Goal: Task Accomplishment & Management: Manage account settings

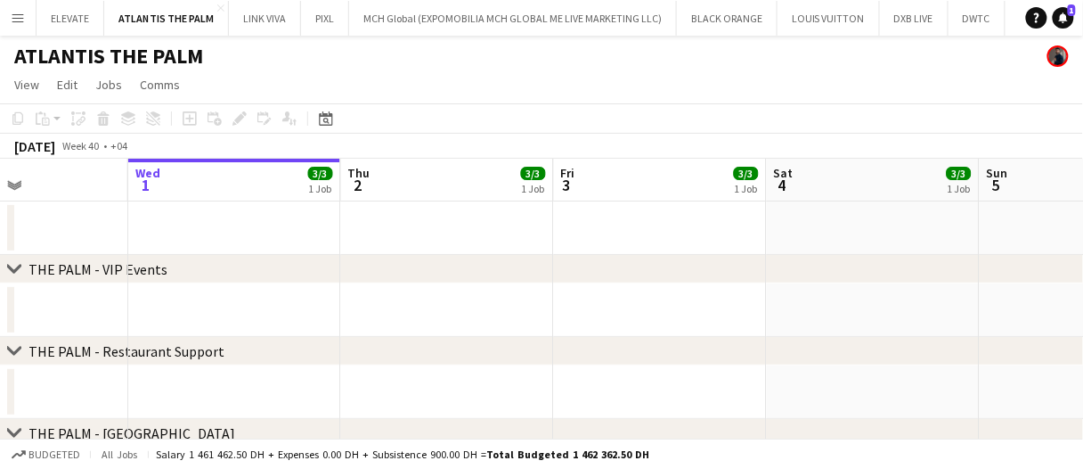
click at [703, 337] on div "chevron-right THE PALM - Restaurant Support" at bounding box center [541, 351] width 1083 height 29
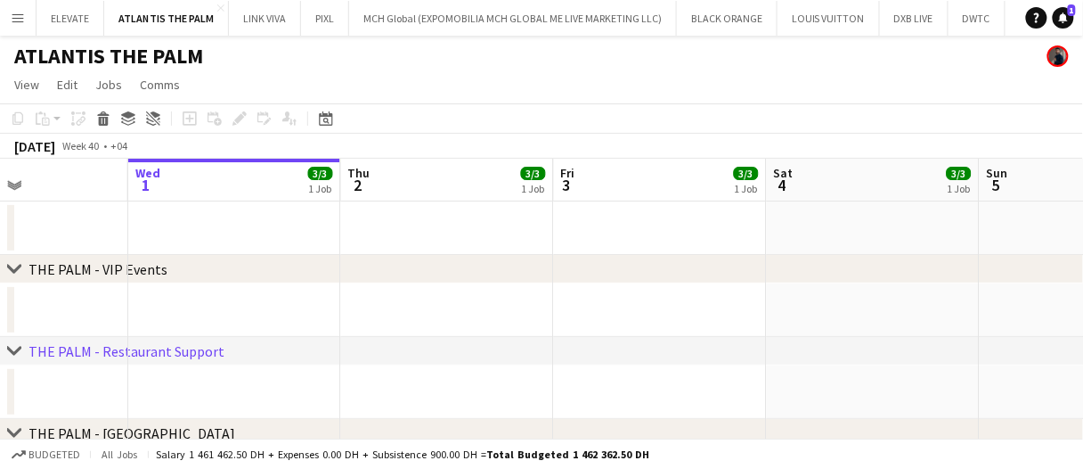
click at [703, 337] on div "chevron-right THE PALM - Restaurant Support" at bounding box center [541, 351] width 1083 height 29
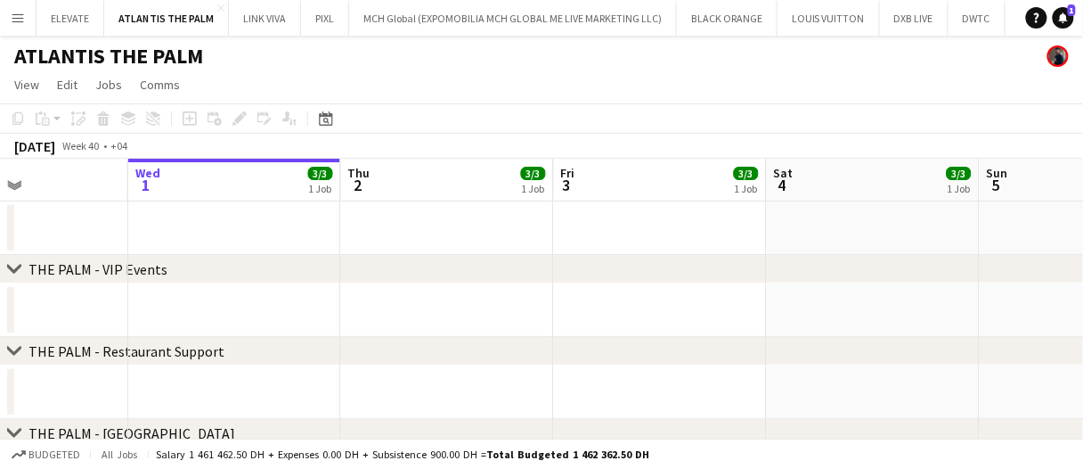
drag, startPoint x: 426, startPoint y: 173, endPoint x: 412, endPoint y: 175, distance: 14.4
click at [412, 175] on app-board-header-date "Thu 2 3/3 1 Job" at bounding box center [447, 180] width 213 height 43
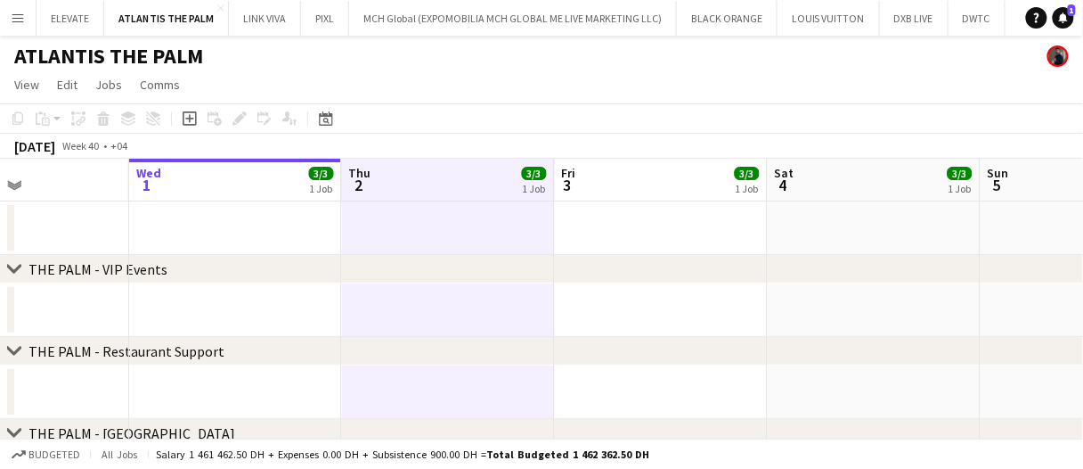
click at [412, 175] on app-board-header-date "Thu 2 3/3 1 Job" at bounding box center [448, 180] width 213 height 43
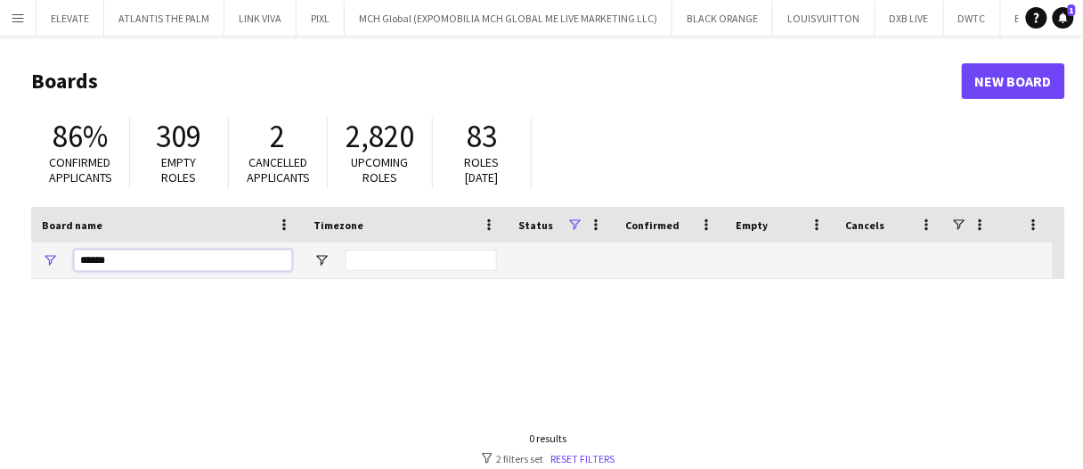
drag, startPoint x: 144, startPoint y: 251, endPoint x: 0, endPoint y: 244, distance: 144.5
click at [0, 244] on main "Boards New Board 86% Confirmed applicants 309 Empty roles 2 Cancelled applicant…" at bounding box center [541, 357] width 1083 height 643
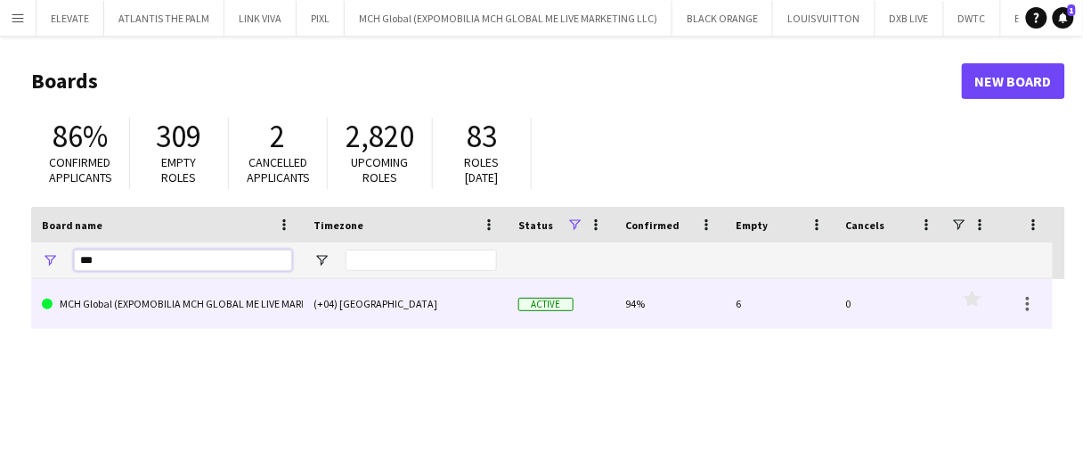
type input "***"
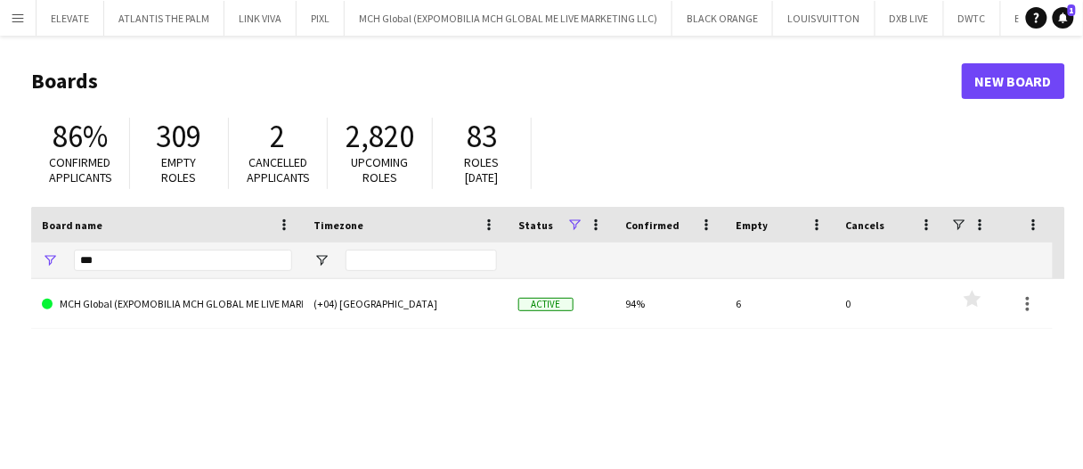
click at [274, 318] on link "MCH Global (EXPOMOBILIA MCH GLOBAL ME LIVE MARKETING LLC)" at bounding box center [167, 304] width 250 height 50
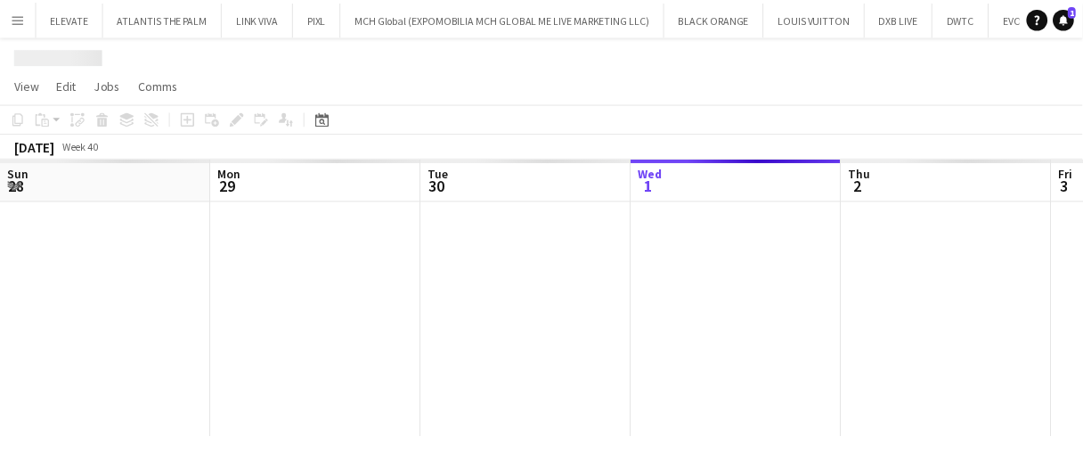
scroll to position [0, 426]
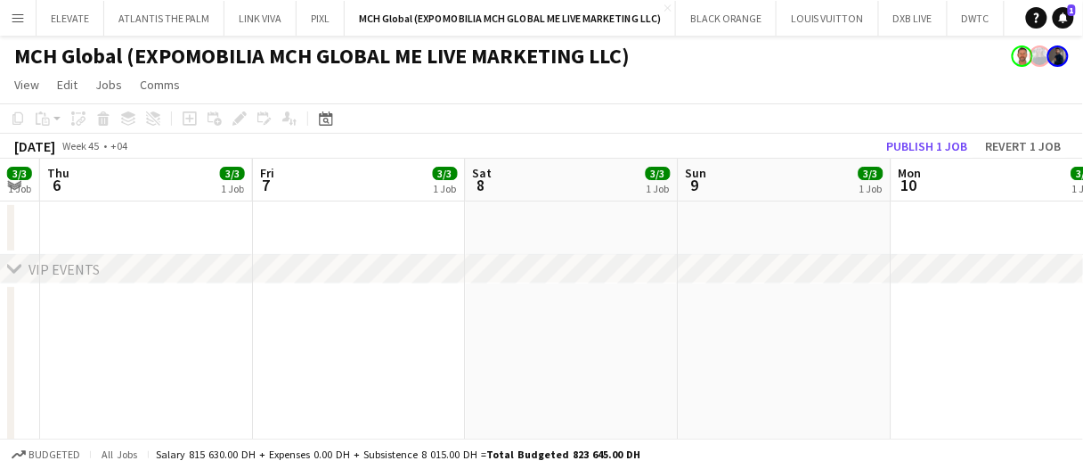
drag, startPoint x: 264, startPoint y: 235, endPoint x: 434, endPoint y: 216, distance: 171.3
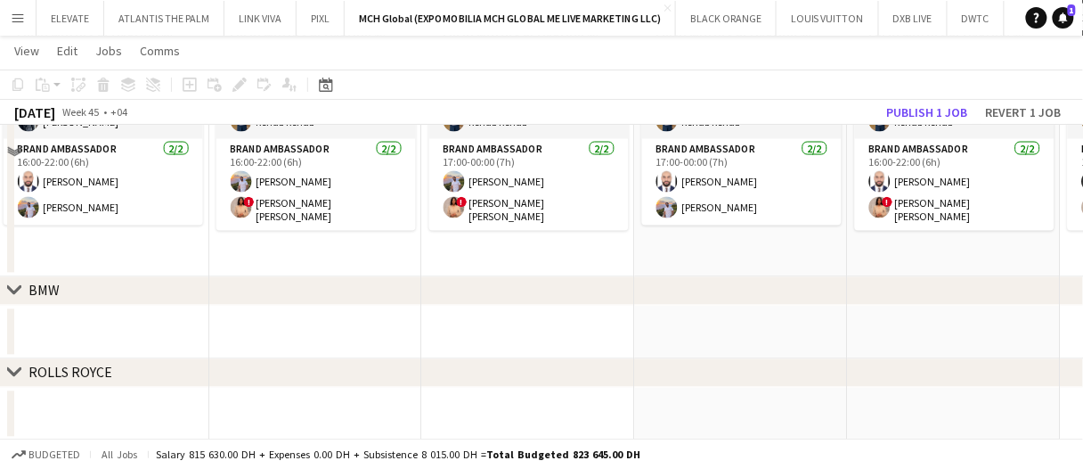
scroll to position [713, 0]
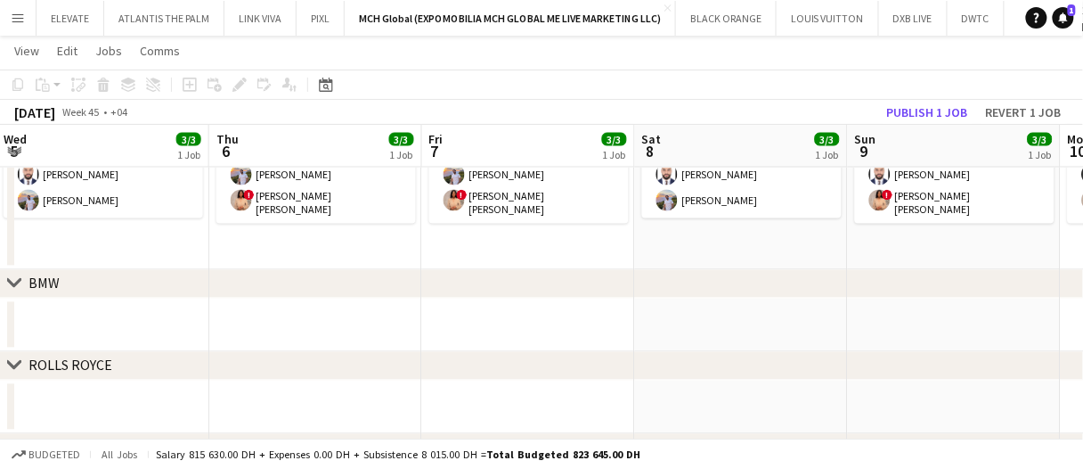
drag, startPoint x: 613, startPoint y: 290, endPoint x: 701, endPoint y: 288, distance: 88.2
drag, startPoint x: 720, startPoint y: 336, endPoint x: 804, endPoint y: 345, distance: 84.2
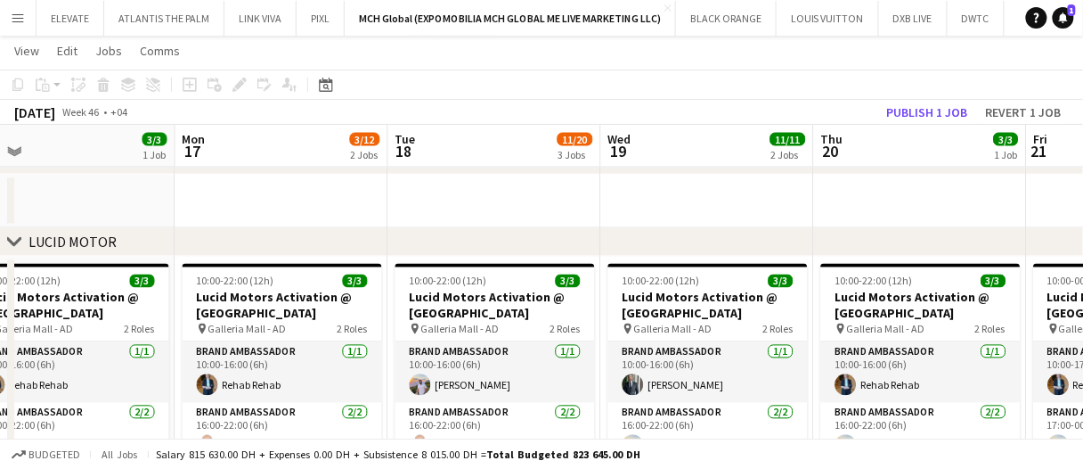
scroll to position [0, 702]
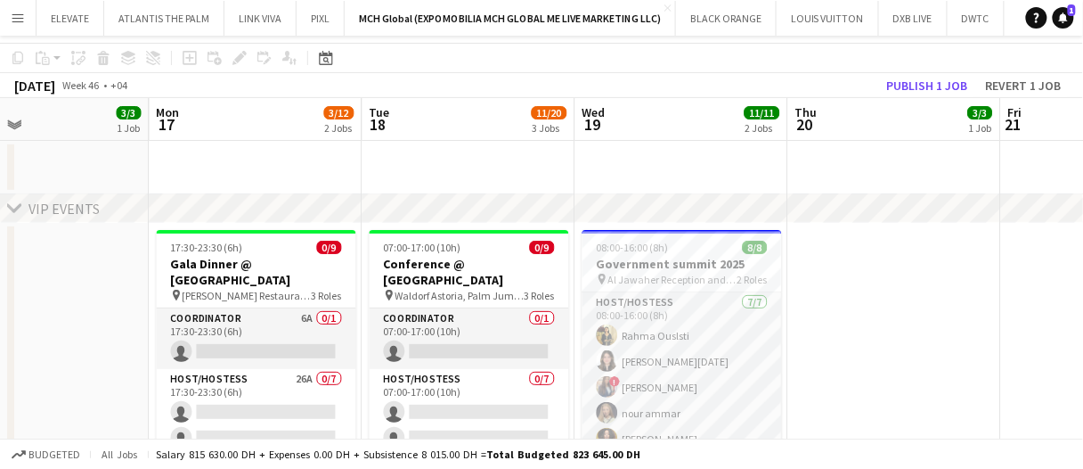
scroll to position [0, 0]
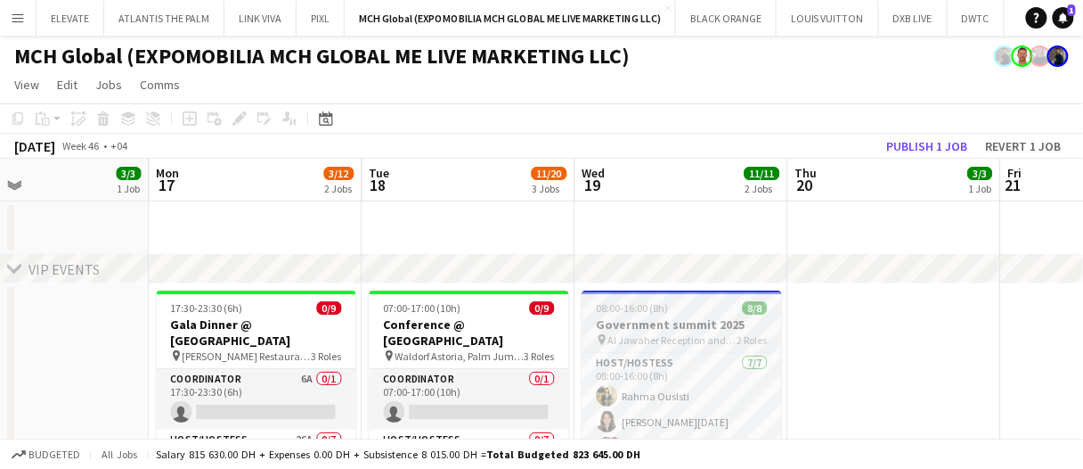
click at [712, 314] on div "08:00-16:00 (8h) 8/8" at bounding box center [683, 307] width 200 height 13
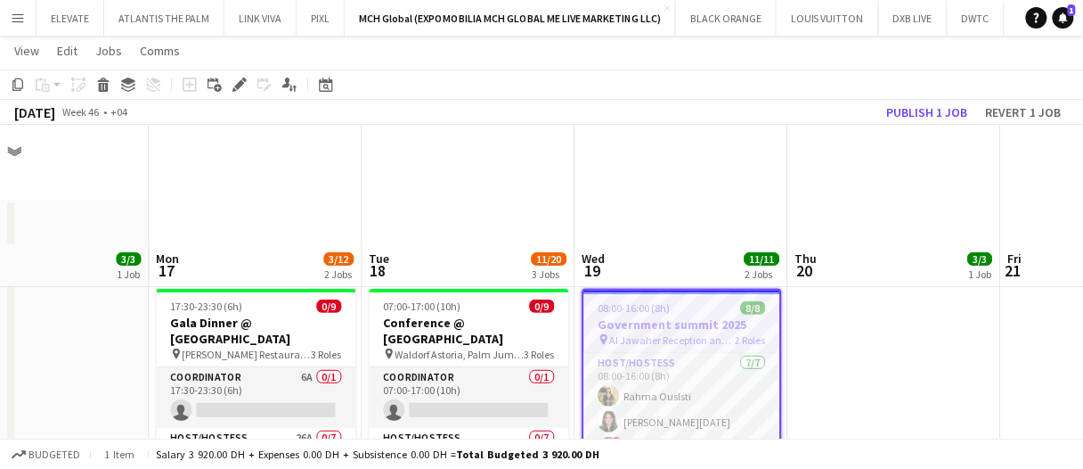
scroll to position [122, 0]
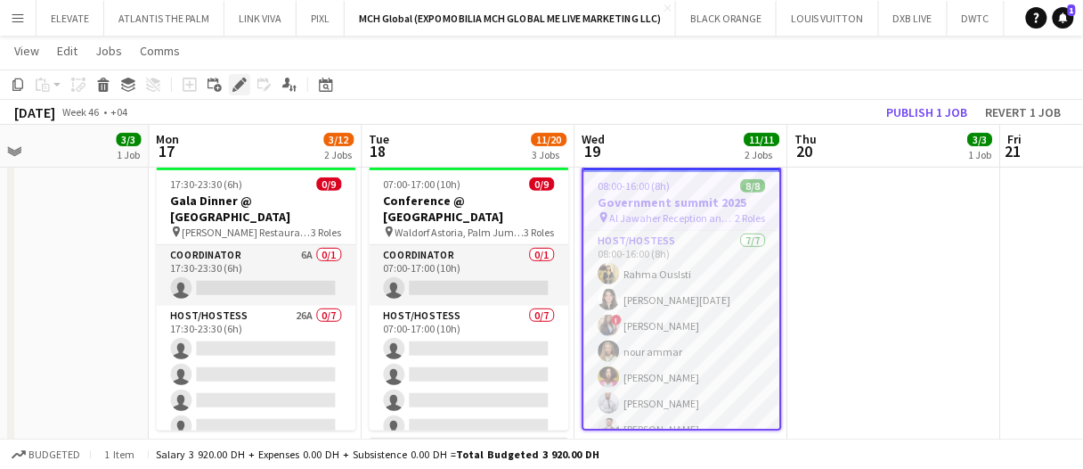
click at [245, 79] on icon at bounding box center [244, 80] width 4 height 4
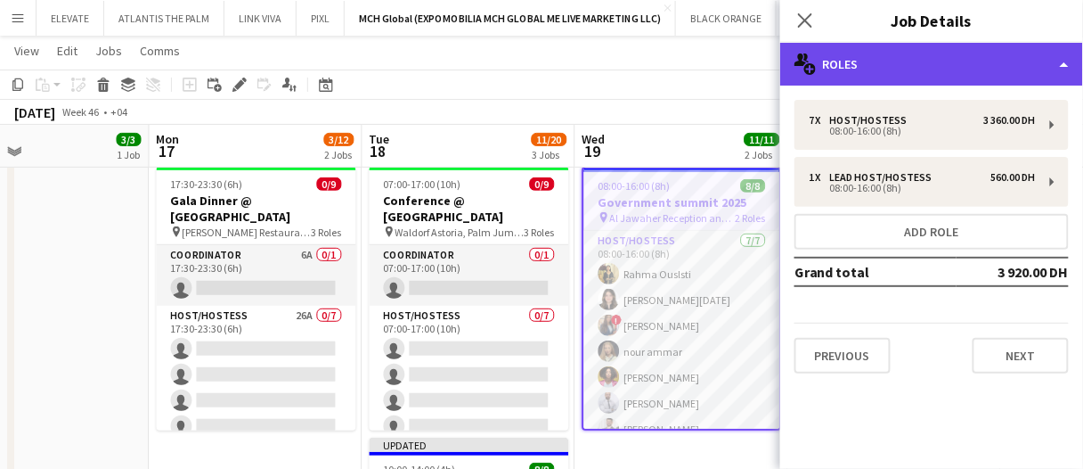
click at [839, 65] on div "multiple-users-add Roles" at bounding box center [931, 64] width 303 height 43
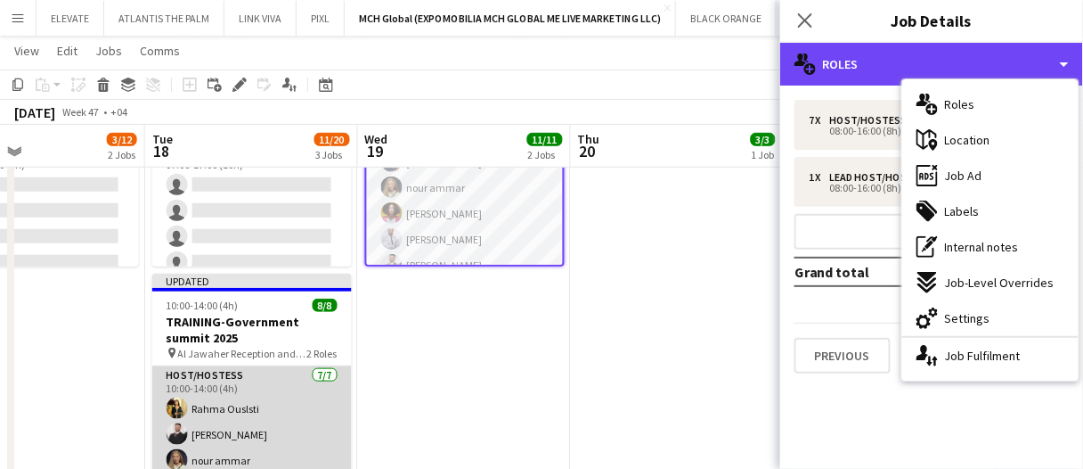
scroll to position [0, 0]
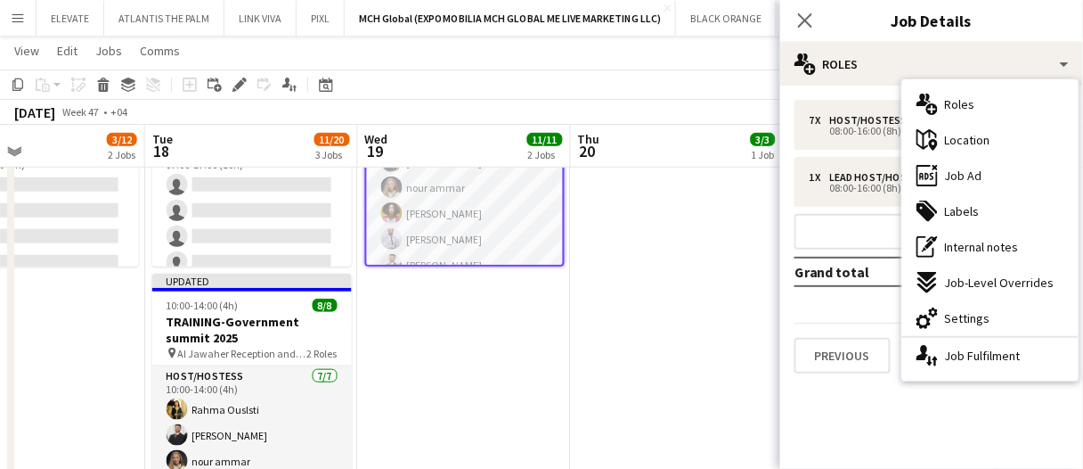
click at [424, 355] on app-date-cell "08:00-16:00 (8h) 8/8 Government summit 2025 pin Al Jawaher Reception and Conven…" at bounding box center [464, 284] width 213 height 577
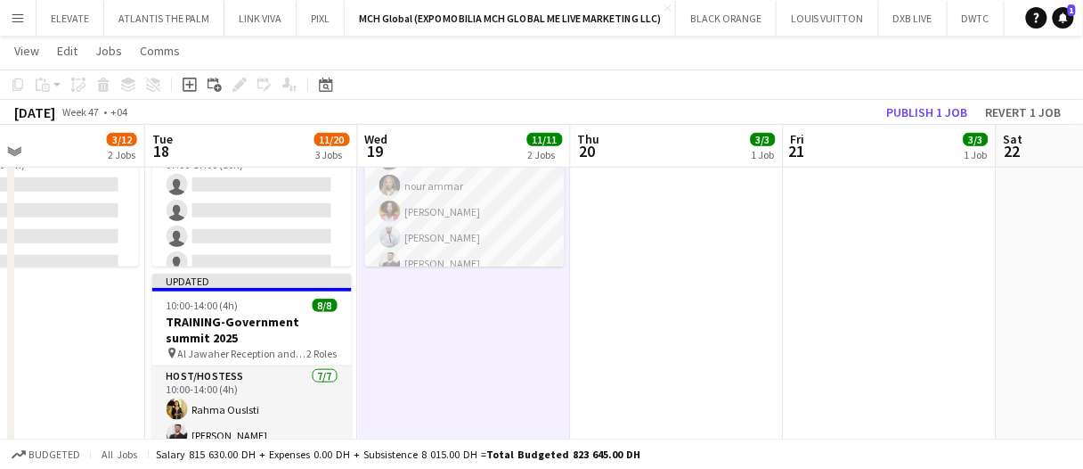
click at [424, 355] on app-date-cell "08:00-16:00 (8h) 8/8 Government summit 2025 pin Al Jawaher Reception and Conven…" at bounding box center [464, 284] width 213 height 577
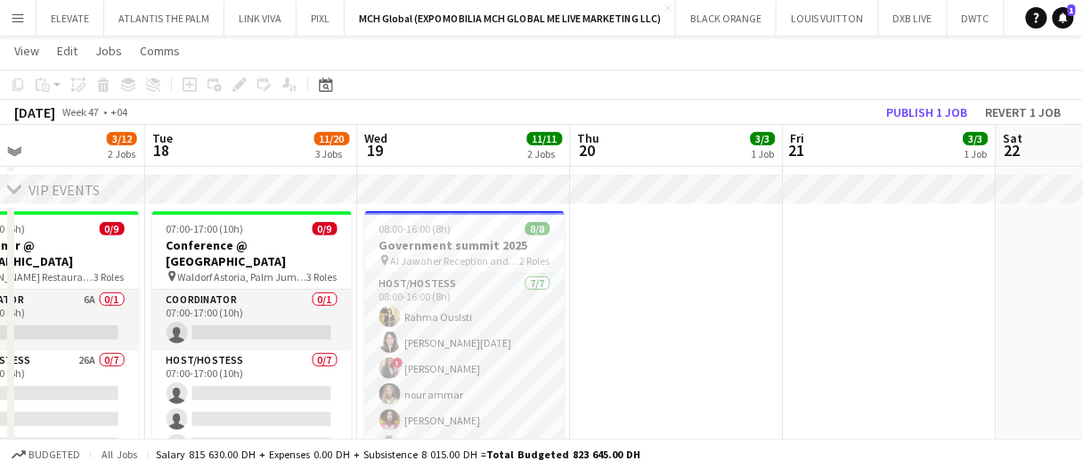
scroll to position [76, 0]
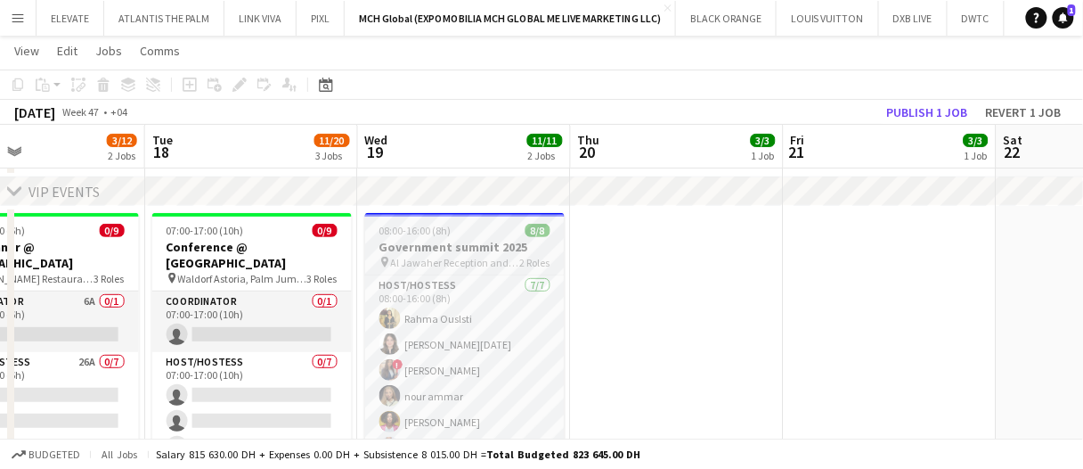
click at [465, 230] on div "08:00-16:00 (8h) 8/8" at bounding box center [465, 230] width 200 height 13
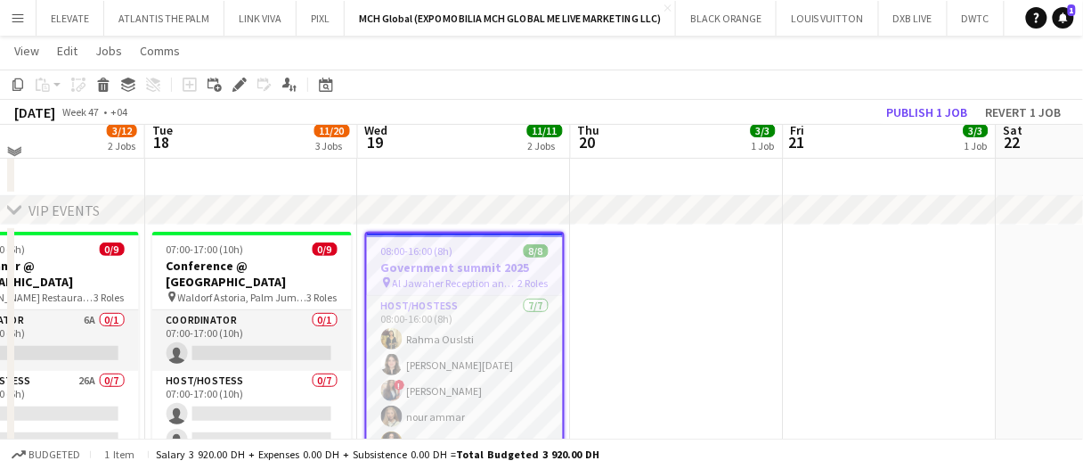
scroll to position [47, 0]
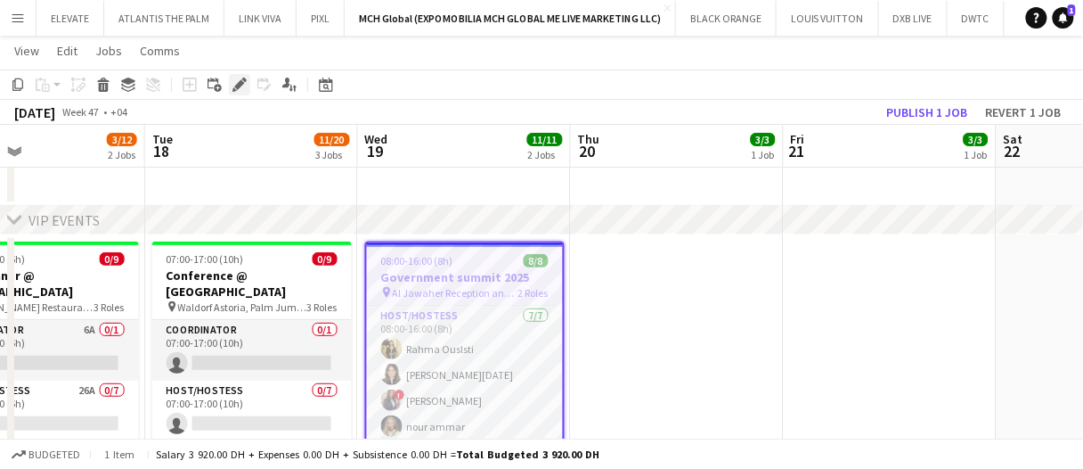
click at [238, 84] on icon at bounding box center [239, 85] width 10 height 10
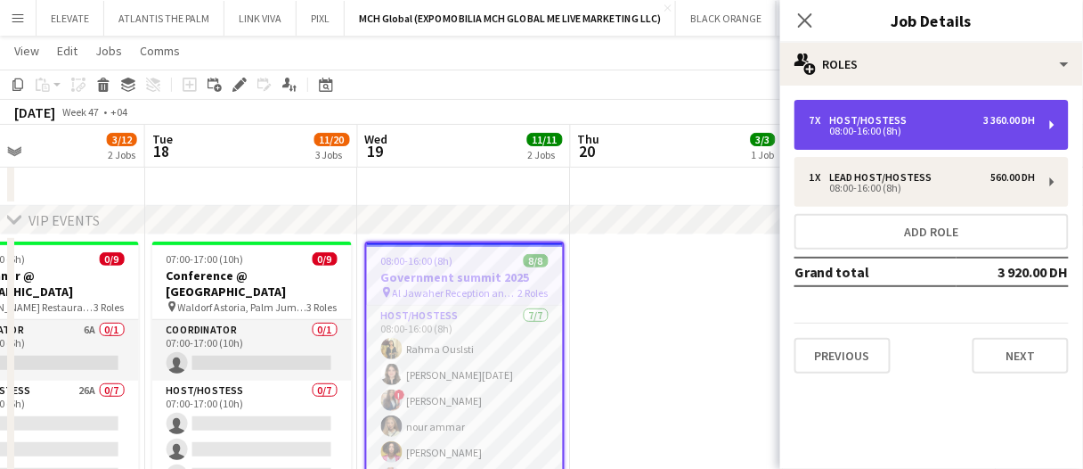
click at [837, 131] on div "08:00-16:00 (8h)" at bounding box center [922, 131] width 227 height 9
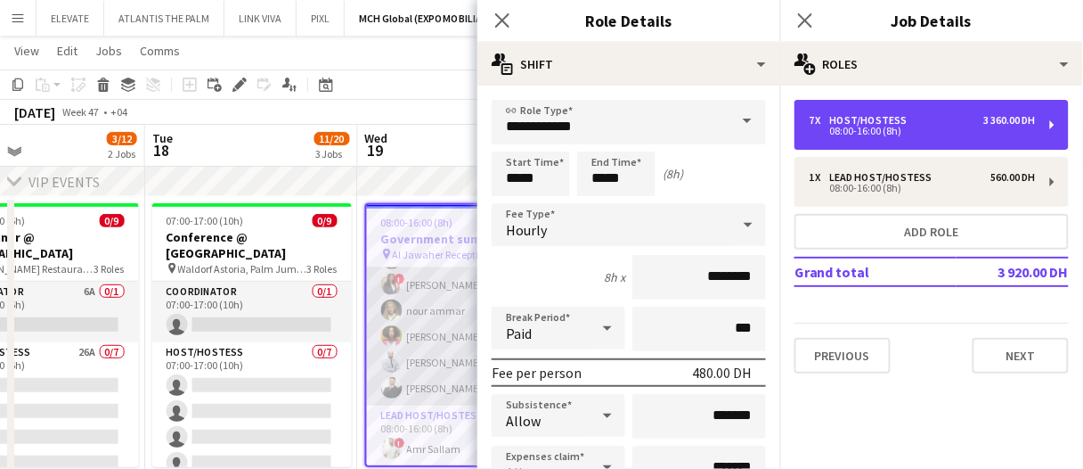
scroll to position [90, 0]
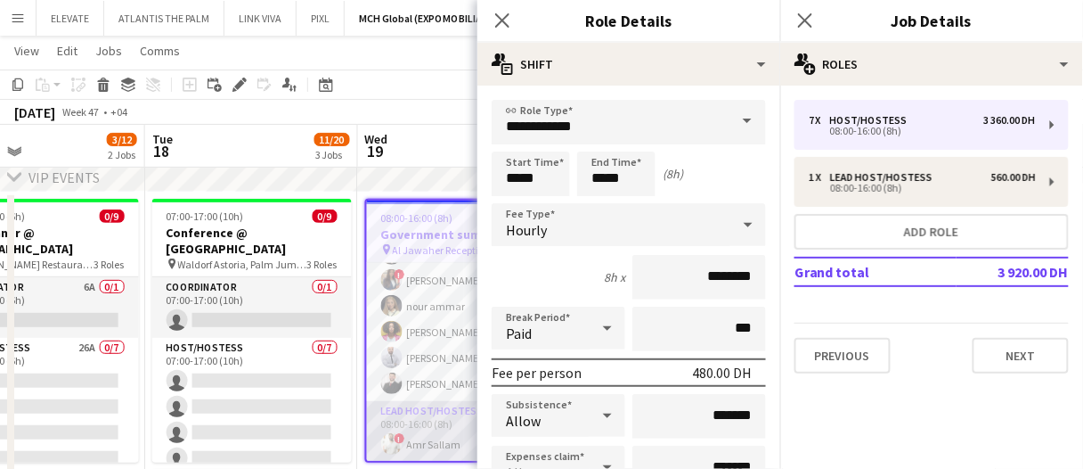
click at [425, 425] on app-card-role "Lead Host/Hostess 1/1 08:00-16:00 (8h) ! Amr Sallam" at bounding box center [465, 431] width 196 height 61
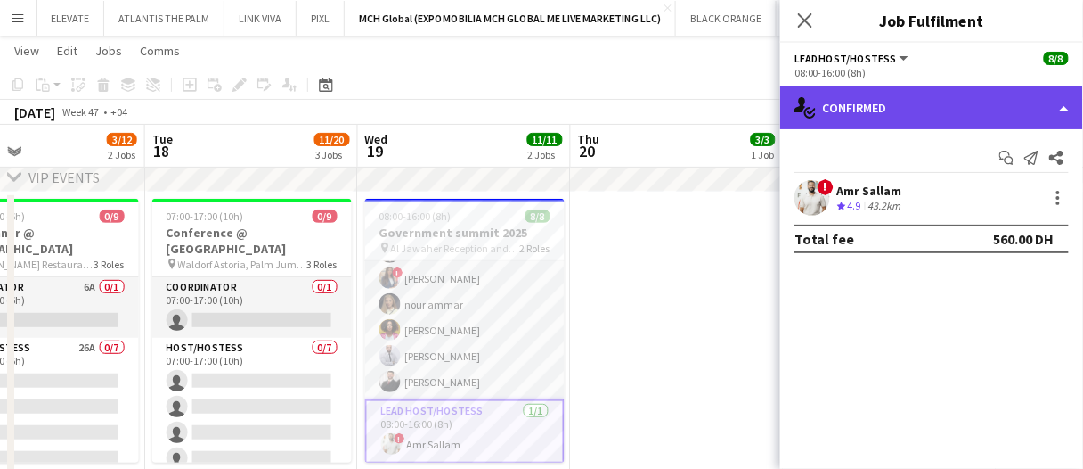
click at [930, 124] on div "single-neutral-actions-check-2 Confirmed" at bounding box center [931, 107] width 303 height 43
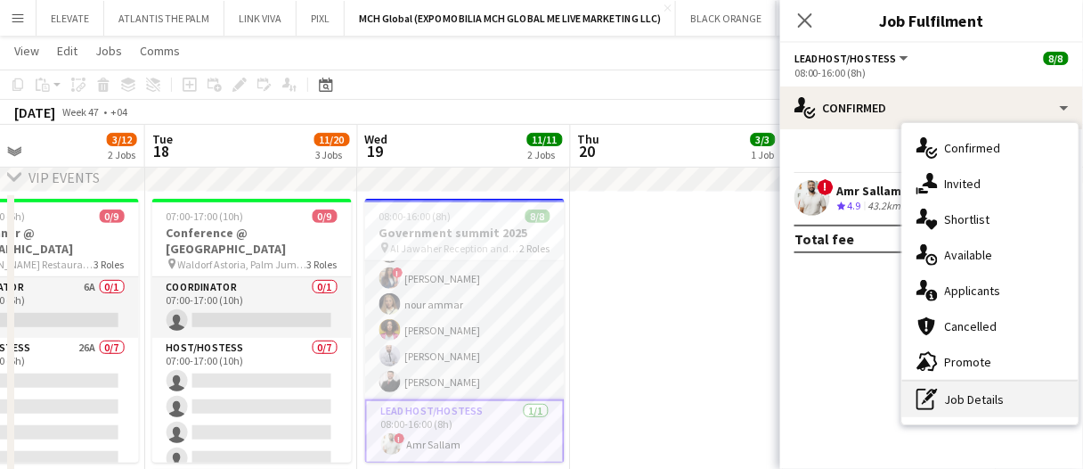
click at [994, 397] on div "pen-write Job Details" at bounding box center [990, 399] width 176 height 36
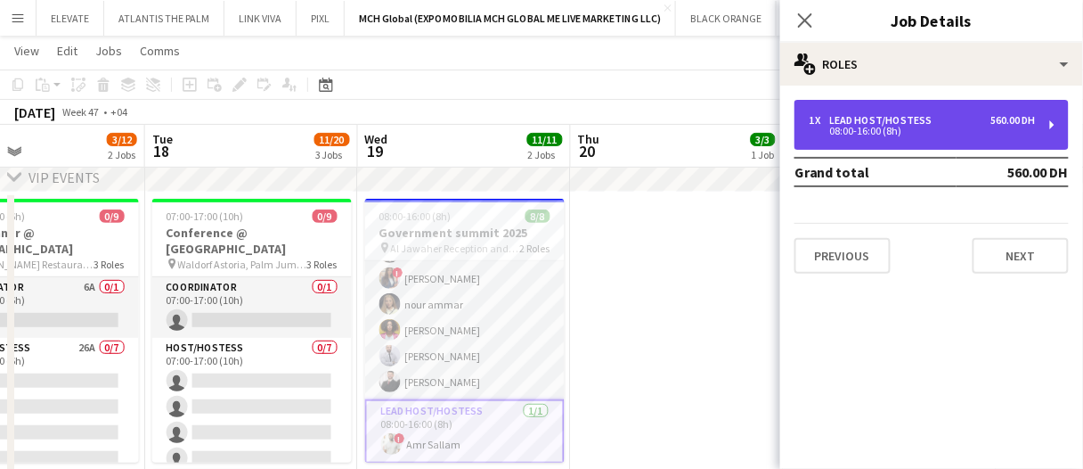
click at [853, 134] on div "08:00-16:00 (8h)" at bounding box center [922, 131] width 227 height 9
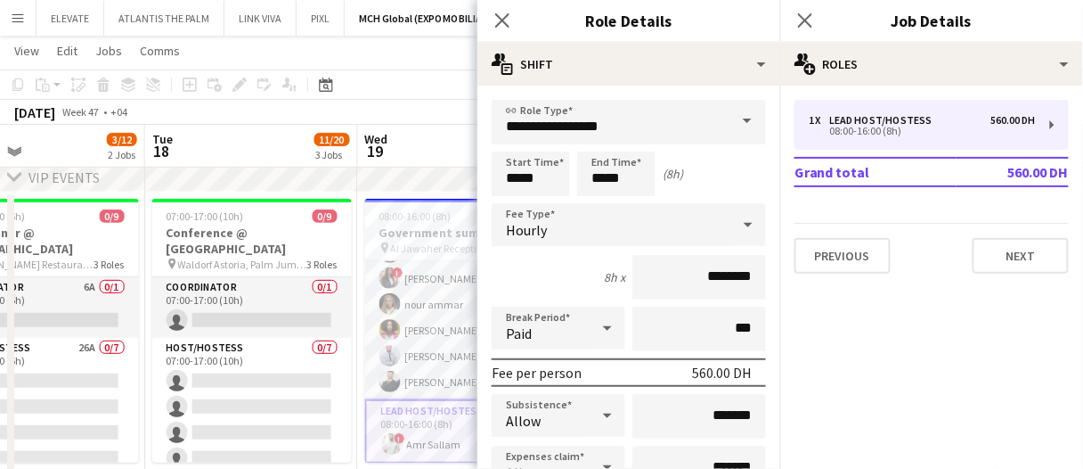
click at [445, 150] on app-board-header-date "Wed 19 11/11 2 Jobs" at bounding box center [464, 146] width 213 height 43
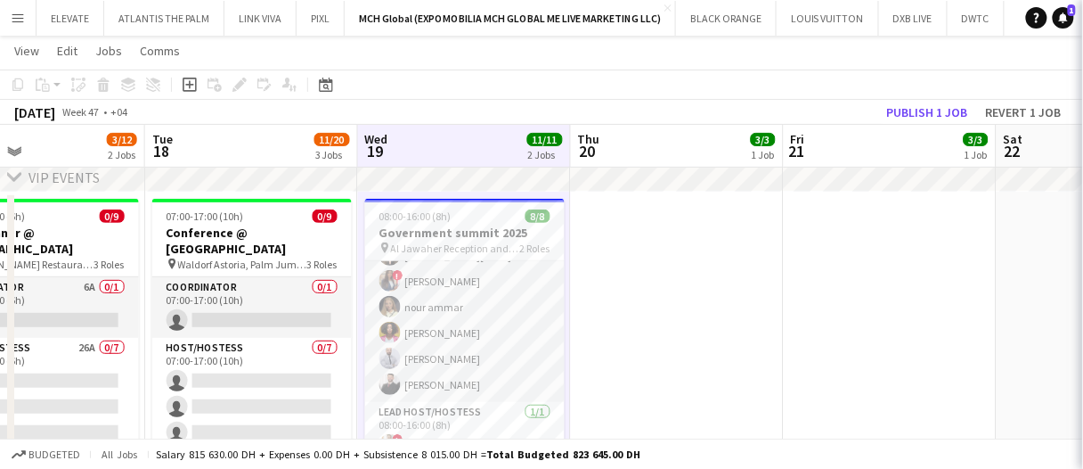
scroll to position [74, 0]
click at [445, 150] on app-board-header-date "Wed 19 11/11 2 Jobs" at bounding box center [464, 146] width 213 height 43
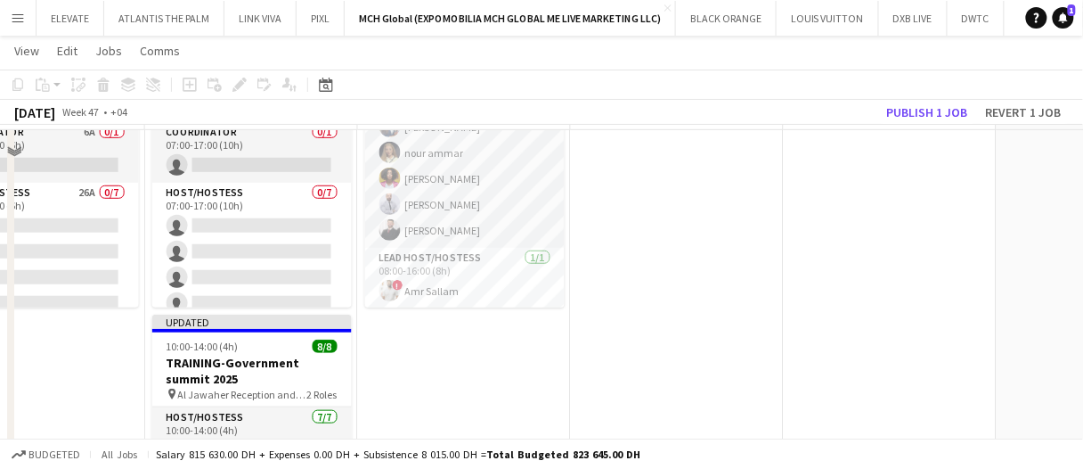
scroll to position [108, 0]
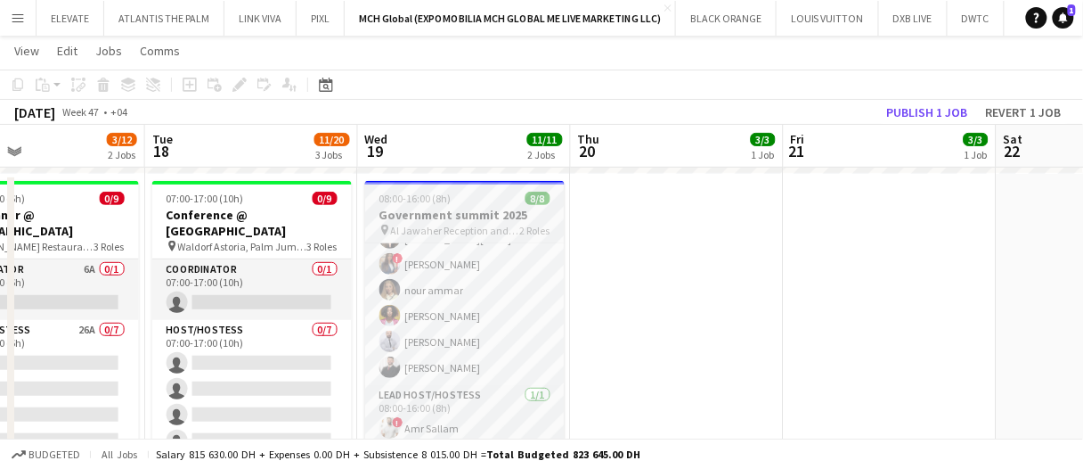
click at [490, 227] on span "Al Jawaher Reception and Convention Centre (‘JRCC’) in Sharjah" at bounding box center [455, 230] width 129 height 13
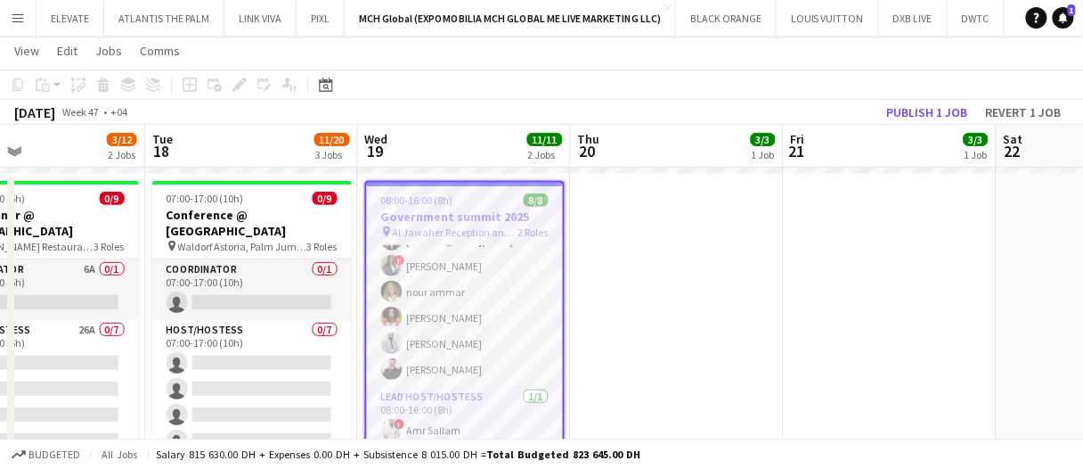
scroll to position [78, 0]
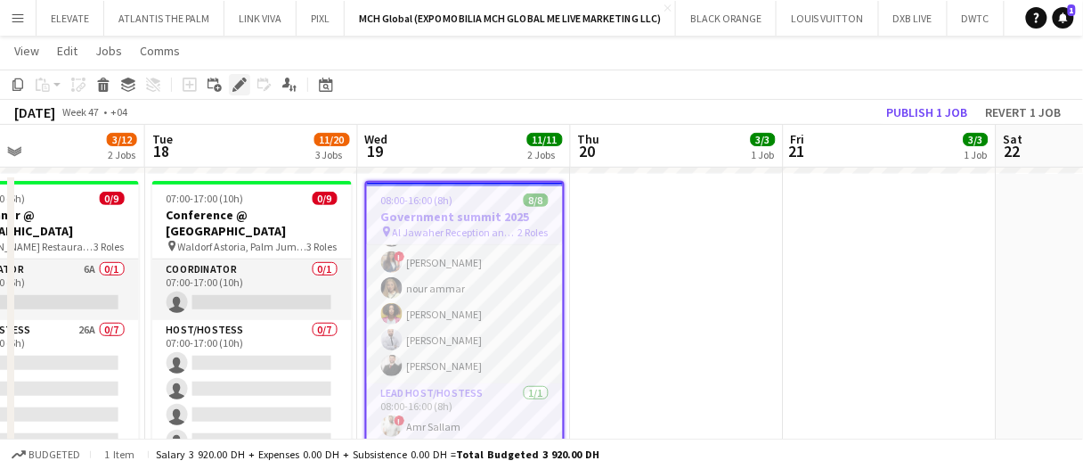
click at [239, 89] on icon "Edit" at bounding box center [240, 85] width 14 height 14
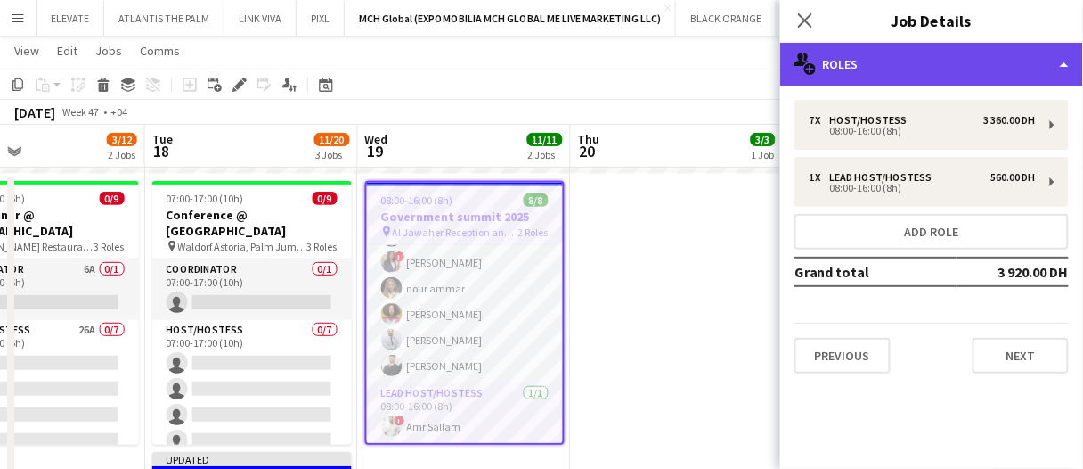
click at [958, 56] on div "multiple-users-add Roles" at bounding box center [931, 64] width 303 height 43
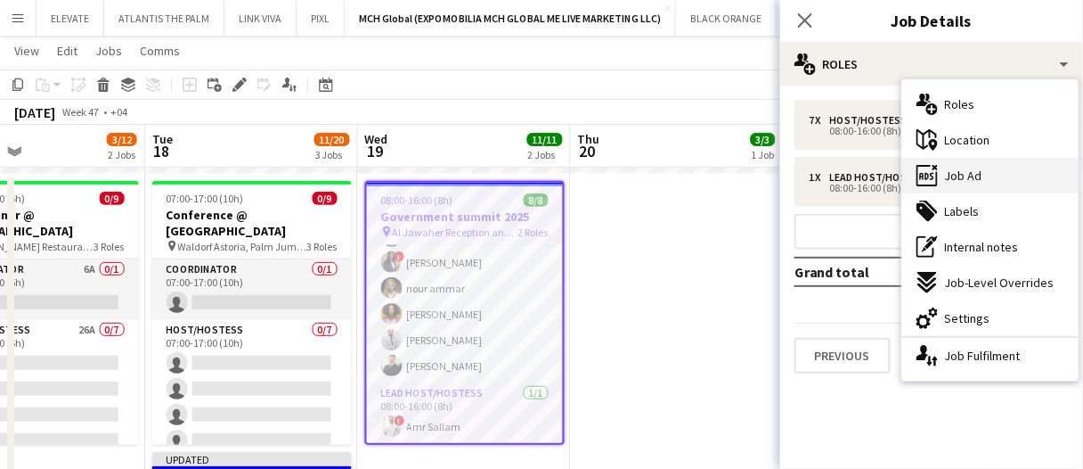
click at [971, 191] on div "ads-window Job Ad" at bounding box center [990, 176] width 176 height 36
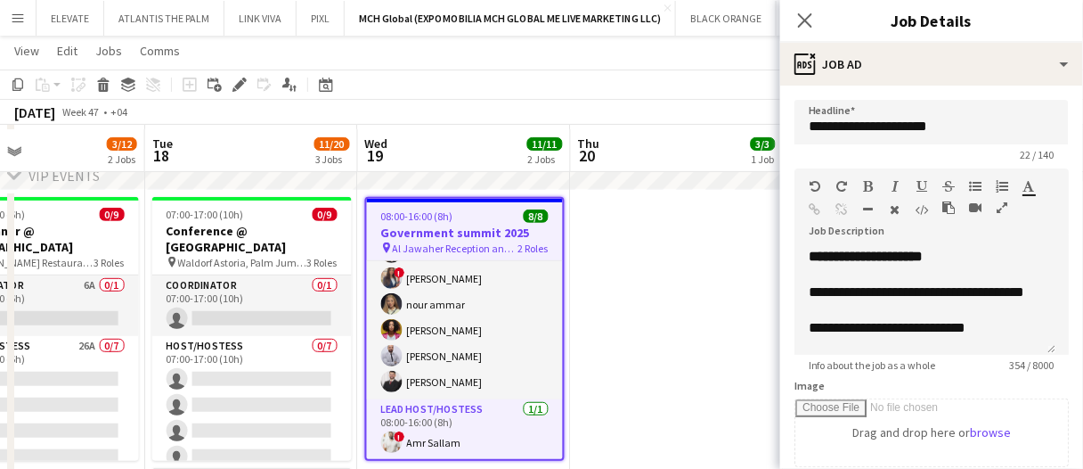
scroll to position [95, 0]
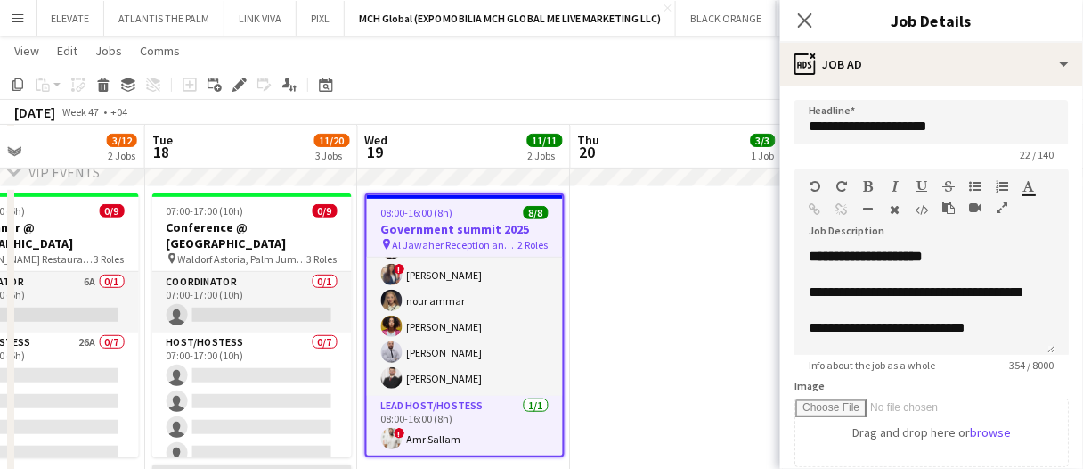
click at [693, 361] on app-date-cell at bounding box center [677, 474] width 213 height 577
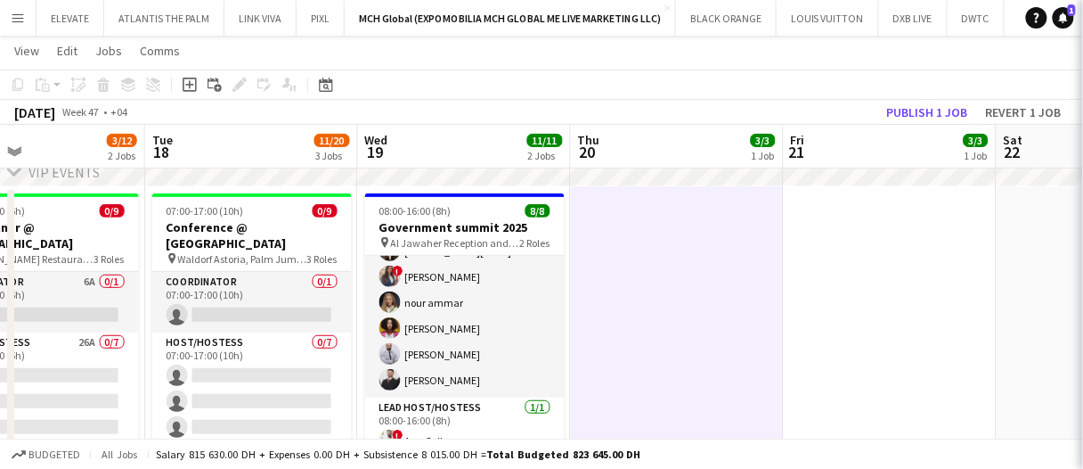
click at [711, 337] on app-date-cell at bounding box center [677, 474] width 213 height 577
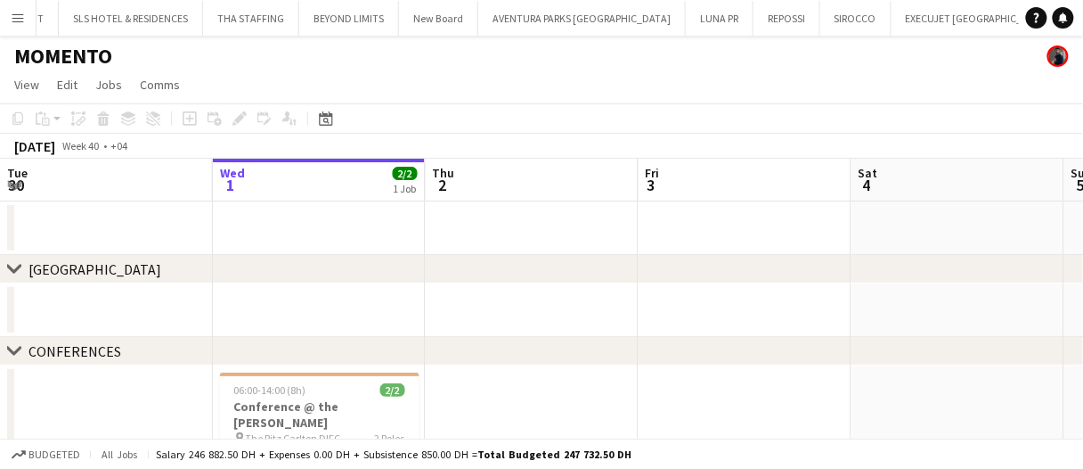
scroll to position [0, 1586]
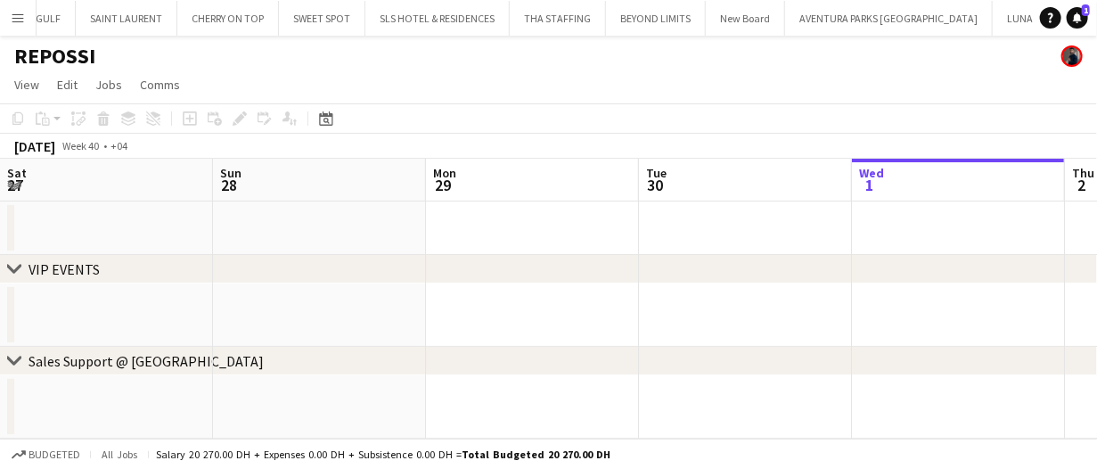
scroll to position [0, 426]
